Goal: Transaction & Acquisition: Purchase product/service

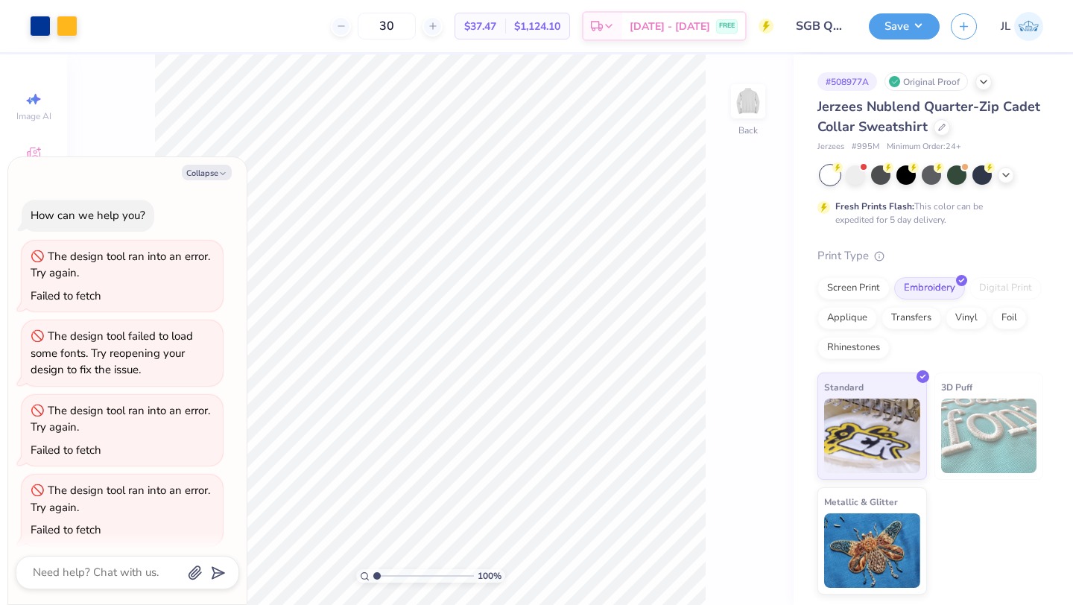
scroll to position [4061, 0]
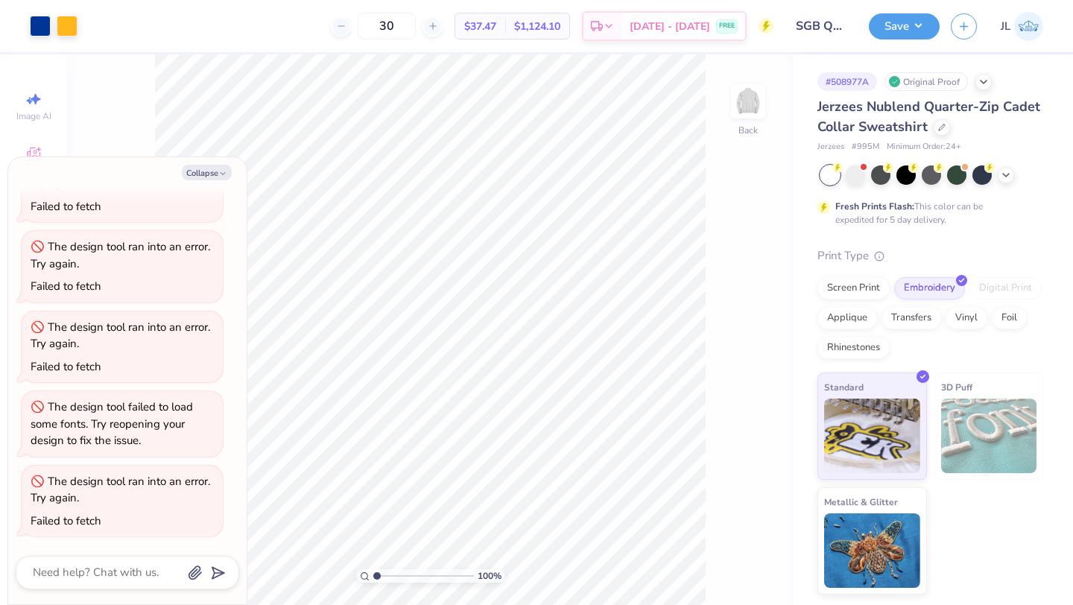
click at [139, 34] on div "30 $37.47 Per Item $1,124.10 Total Est. Delivery Sep 12 - 15 FREE" at bounding box center [431, 26] width 685 height 52
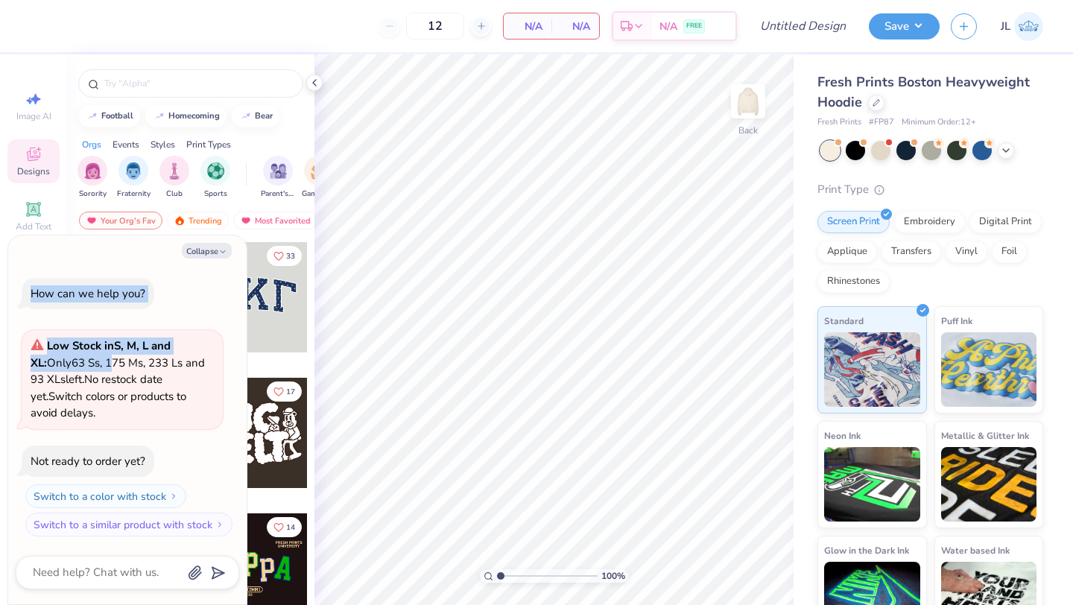
drag, startPoint x: 115, startPoint y: 253, endPoint x: 114, endPoint y: 381, distance: 128.2
click at [115, 379] on div "Collapse How can we help you? Low Stock in S, M, L and XL : Only 63 Ss, 175 Ms,…" at bounding box center [127, 421] width 239 height 370
click at [207, 250] on button "Collapse" at bounding box center [207, 251] width 50 height 16
type textarea "x"
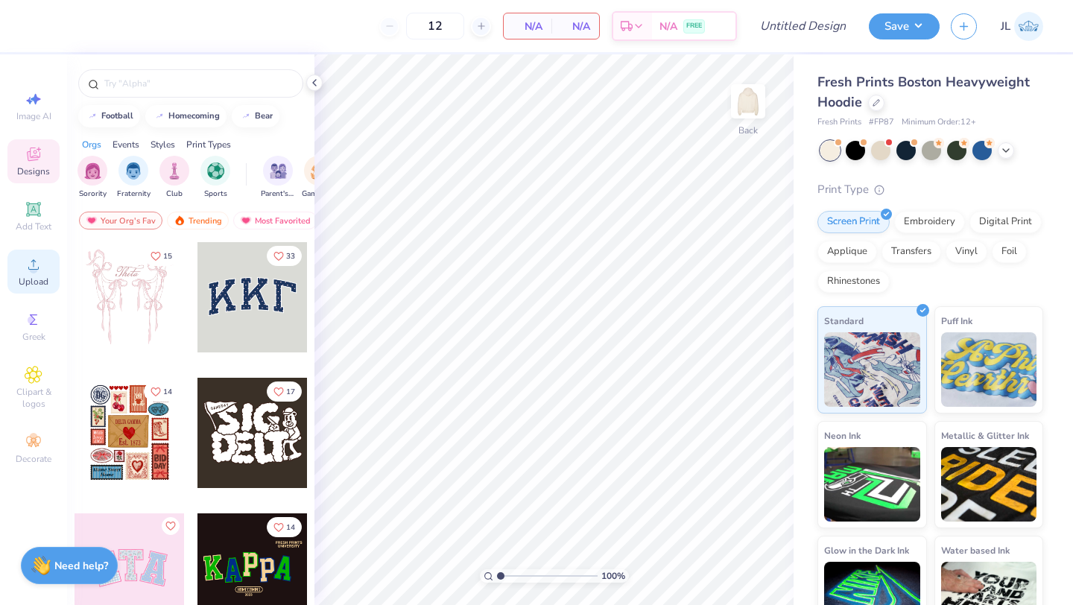
click at [39, 283] on span "Upload" at bounding box center [34, 282] width 30 height 12
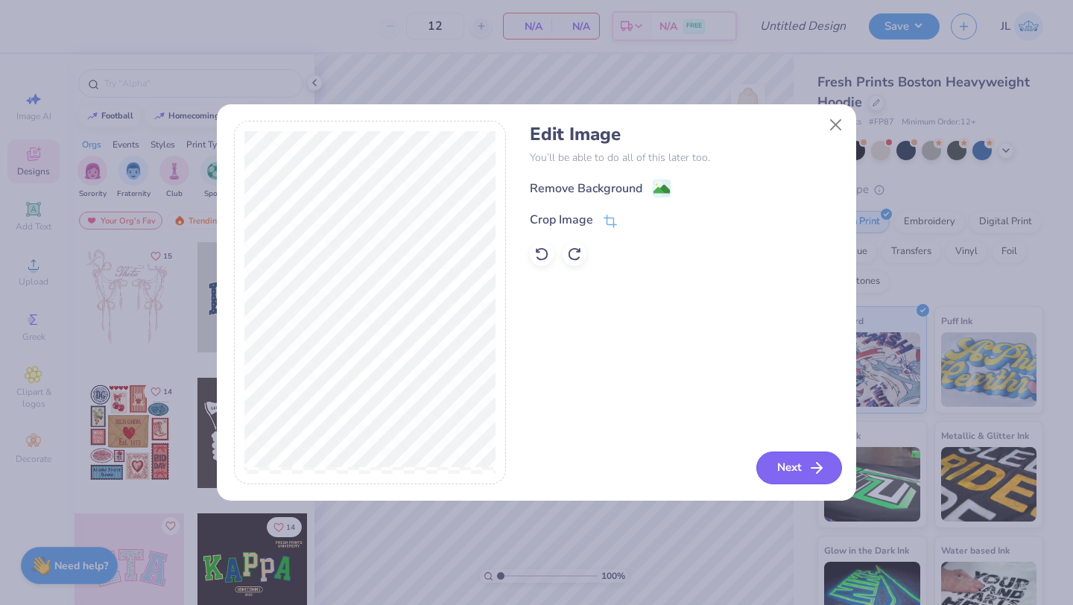
click at [804, 477] on button "Next" at bounding box center [800, 468] width 86 height 33
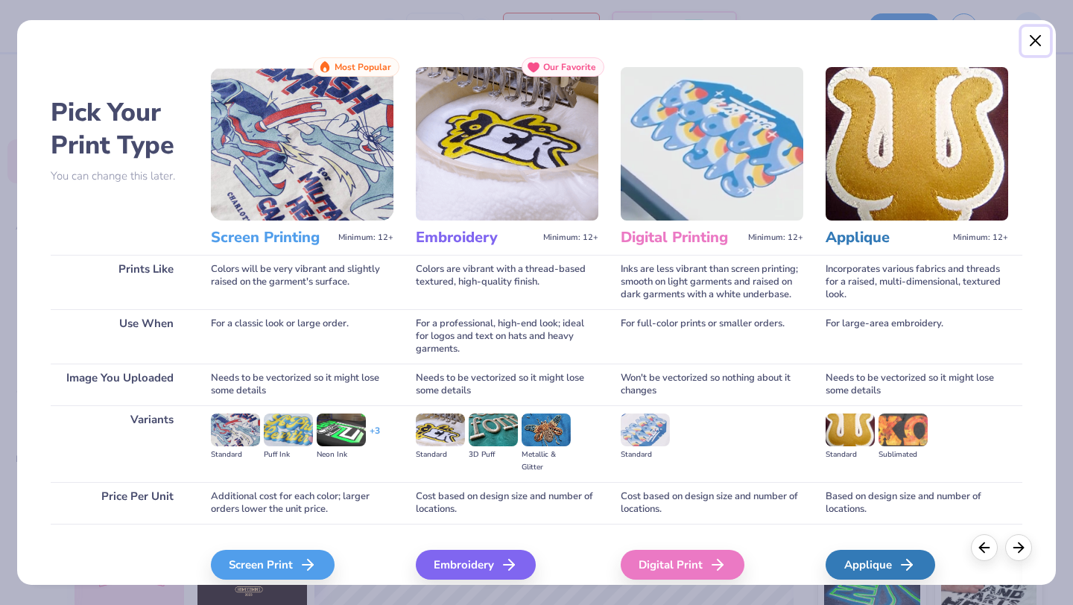
click at [1035, 43] on button "Close" at bounding box center [1036, 41] width 28 height 28
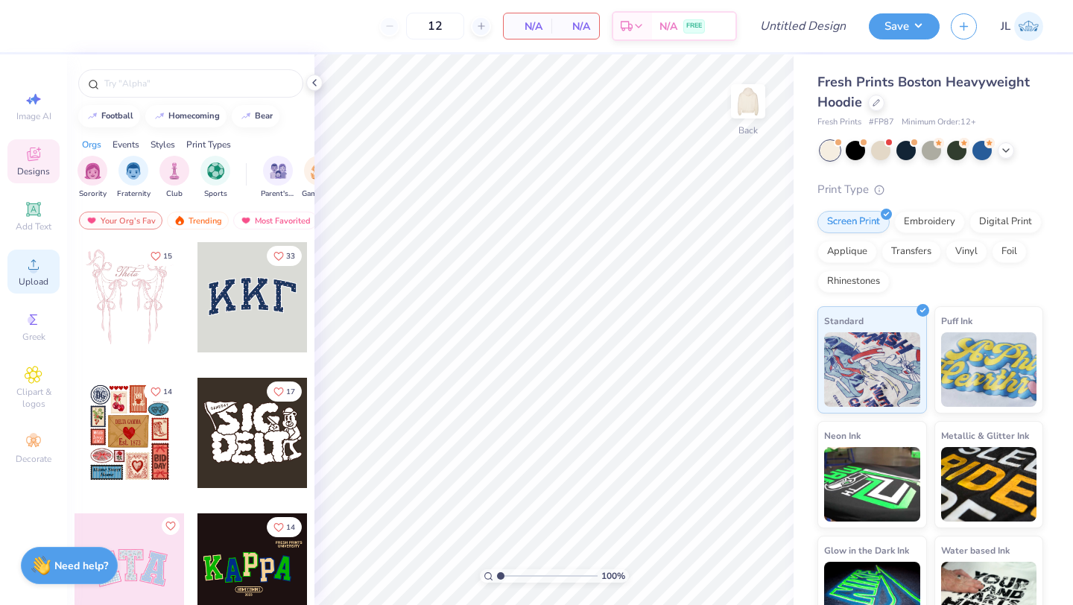
click at [13, 282] on div "Upload" at bounding box center [33, 272] width 52 height 44
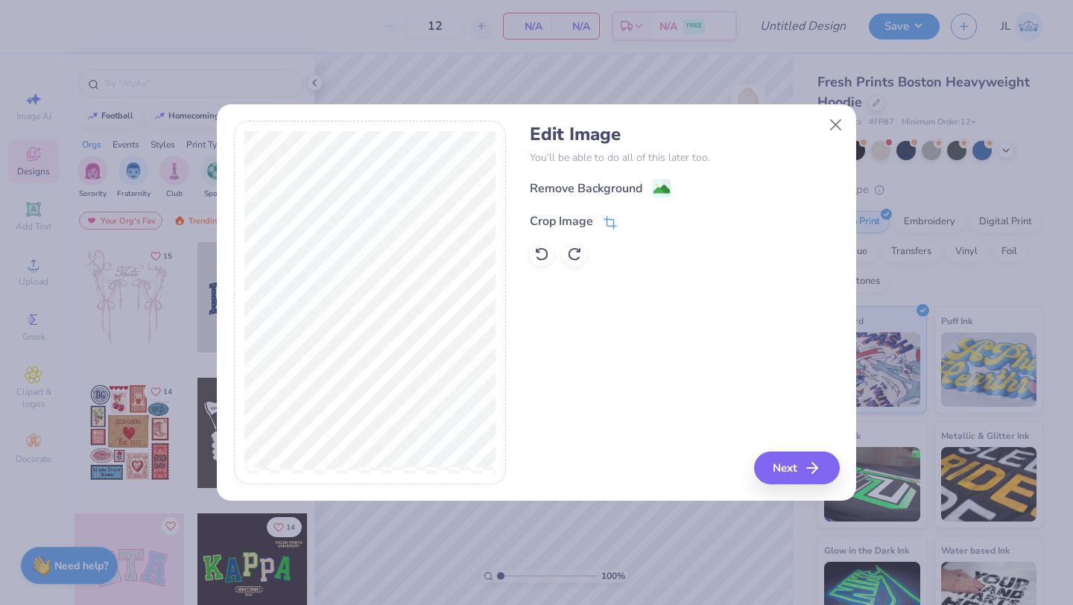
click at [582, 224] on div "Crop Image" at bounding box center [561, 221] width 63 height 18
click at [584, 218] on div "Crop Image" at bounding box center [561, 220] width 63 height 18
click at [657, 221] on icon at bounding box center [657, 219] width 9 height 9
click at [654, 186] on rect at bounding box center [662, 190] width 17 height 17
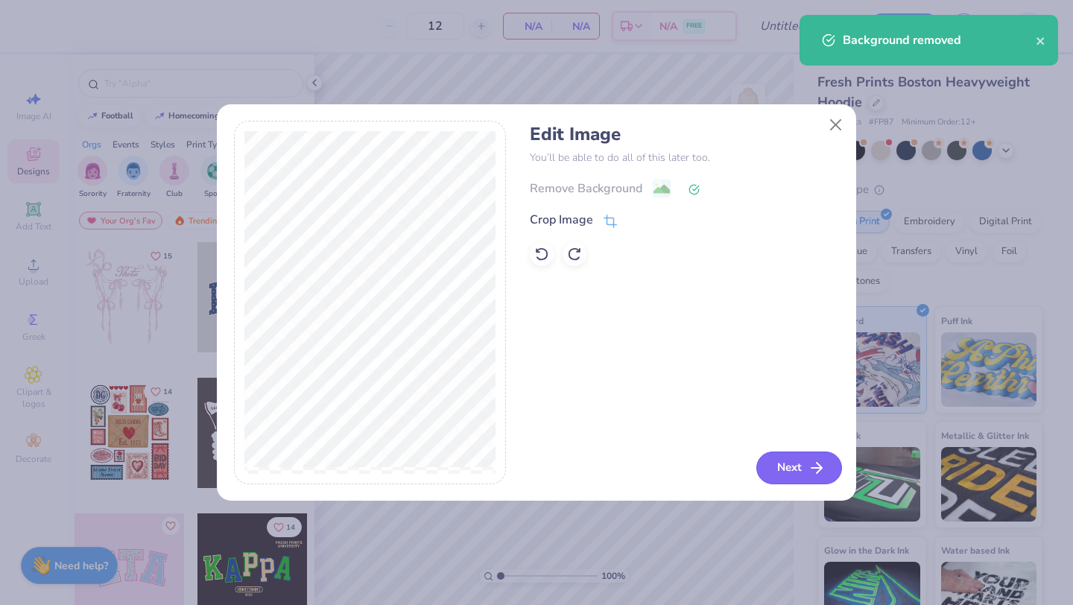
click at [798, 468] on button "Next" at bounding box center [800, 468] width 86 height 33
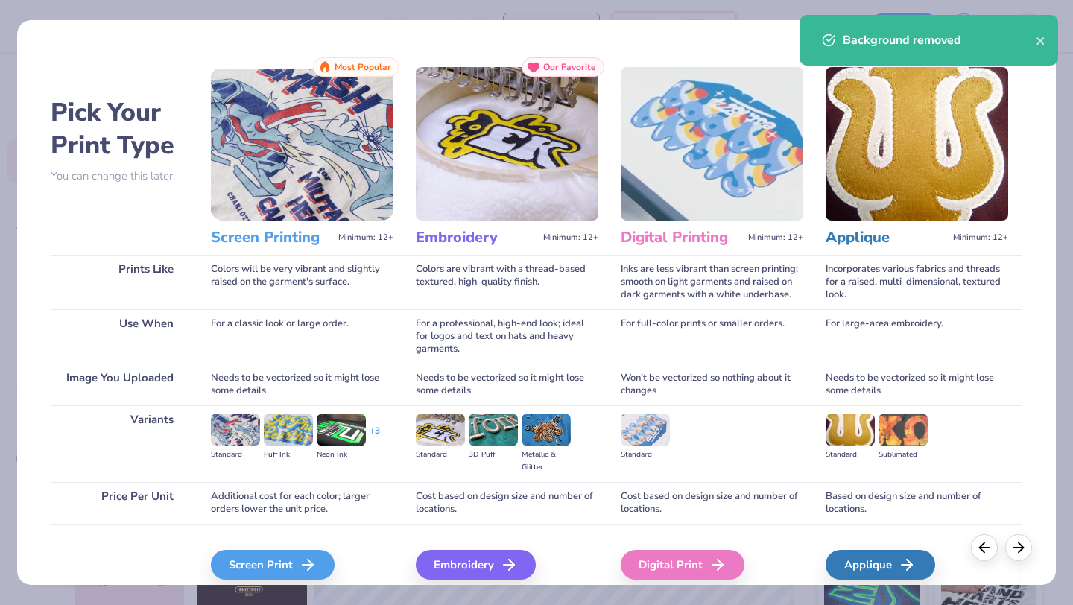
scroll to position [63, 0]
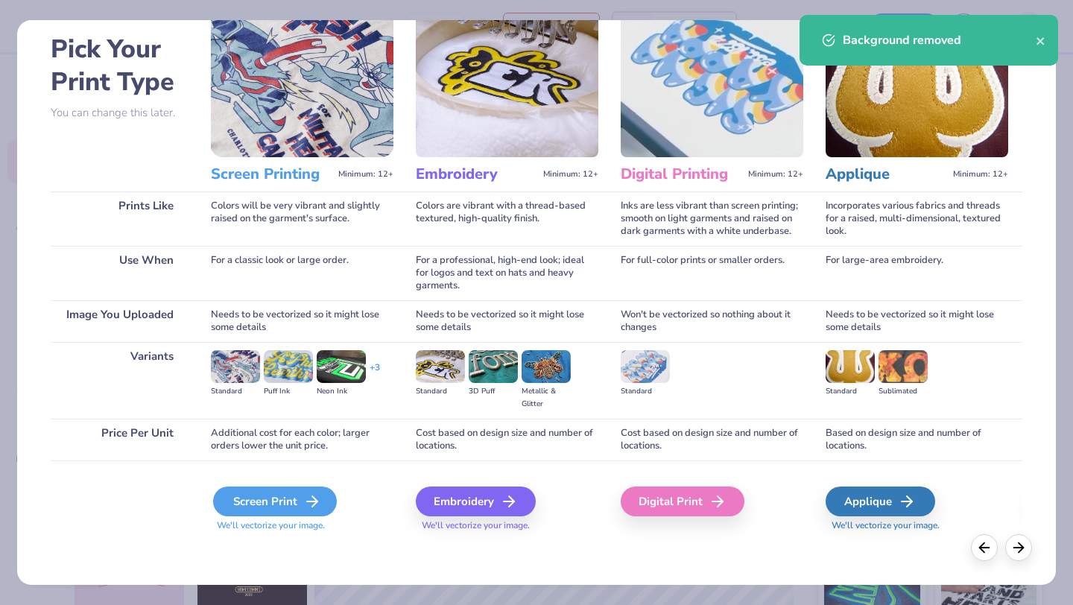
click at [309, 494] on icon at bounding box center [312, 502] width 18 height 18
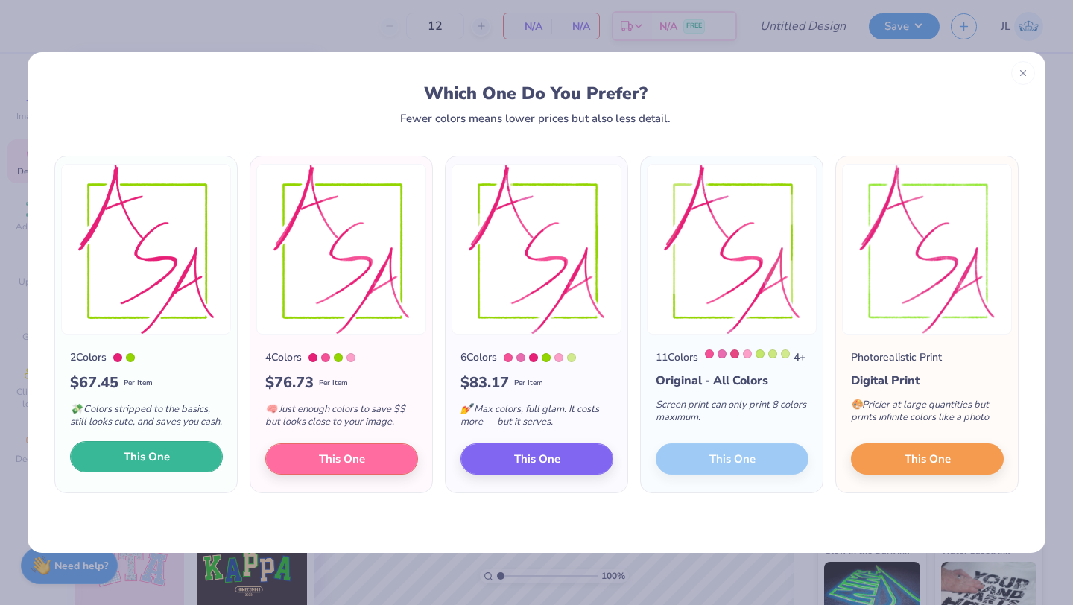
click at [160, 466] on span "This One" at bounding box center [147, 457] width 46 height 17
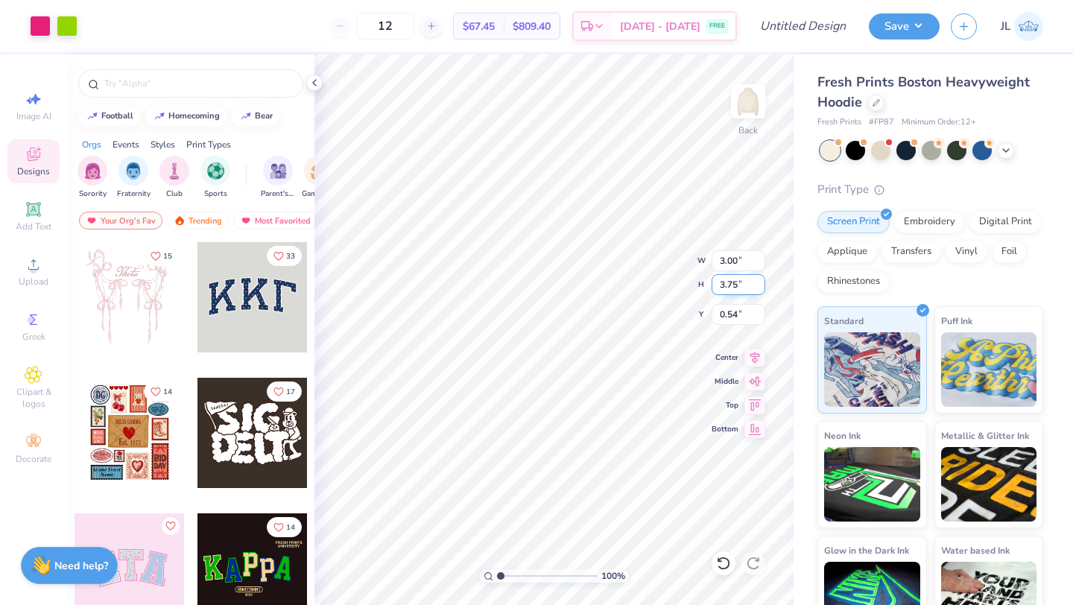
type input "3.00"
type input "3.75"
type input "3.00"
click at [749, 111] on img at bounding box center [749, 102] width 60 height 60
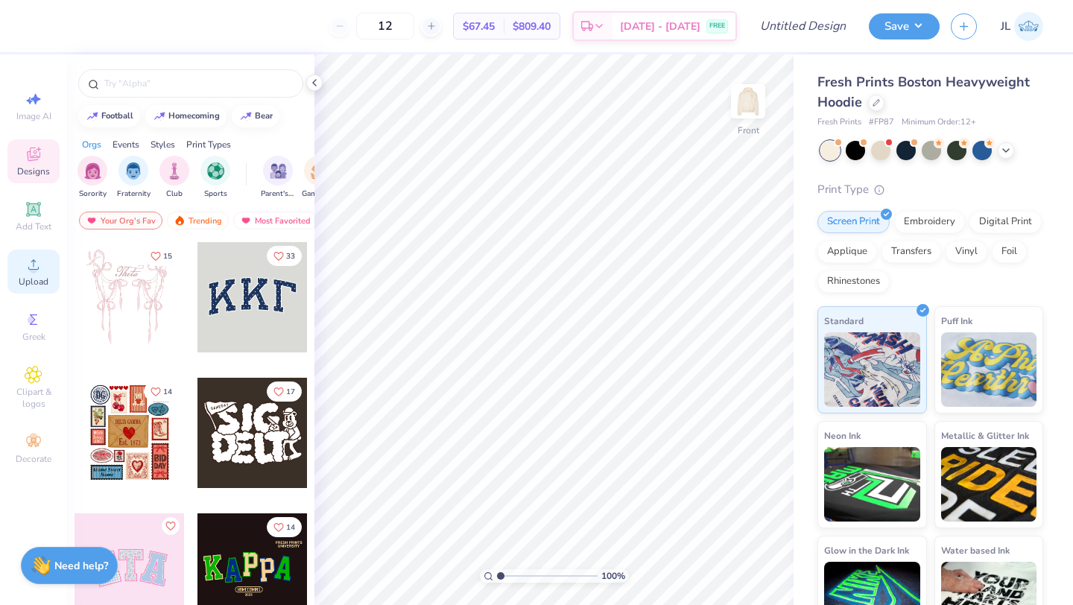
click at [31, 281] on span "Upload" at bounding box center [34, 282] width 30 height 12
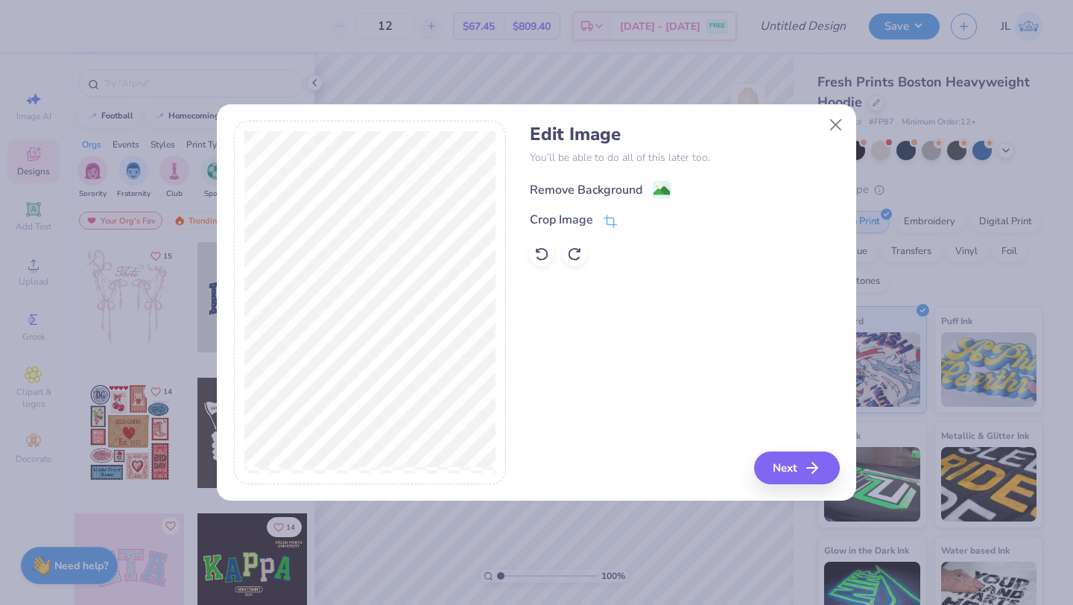
click at [633, 190] on div "Remove Background" at bounding box center [586, 190] width 113 height 18
